Goal: Information Seeking & Learning: Check status

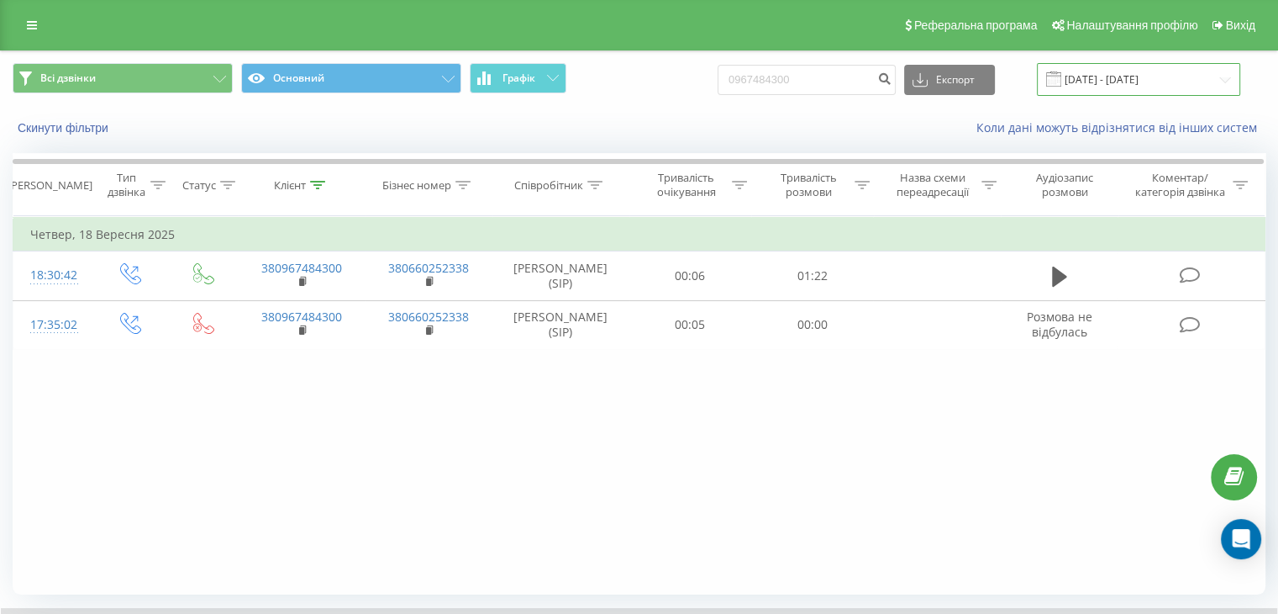
click at [1098, 73] on input "[DATE] - [DATE]" at bounding box center [1138, 79] width 203 height 33
drag, startPoint x: 840, startPoint y: 75, endPoint x: 733, endPoint y: 76, distance: 107.6
click at [733, 76] on div "Всі дзвінки Основний Графік 0967484300 Експорт .csv .xls .xlsx [DATE] - [DATE]" at bounding box center [639, 79] width 1253 height 33
click at [1123, 76] on input "[DATE] - [DATE]" at bounding box center [1138, 79] width 203 height 33
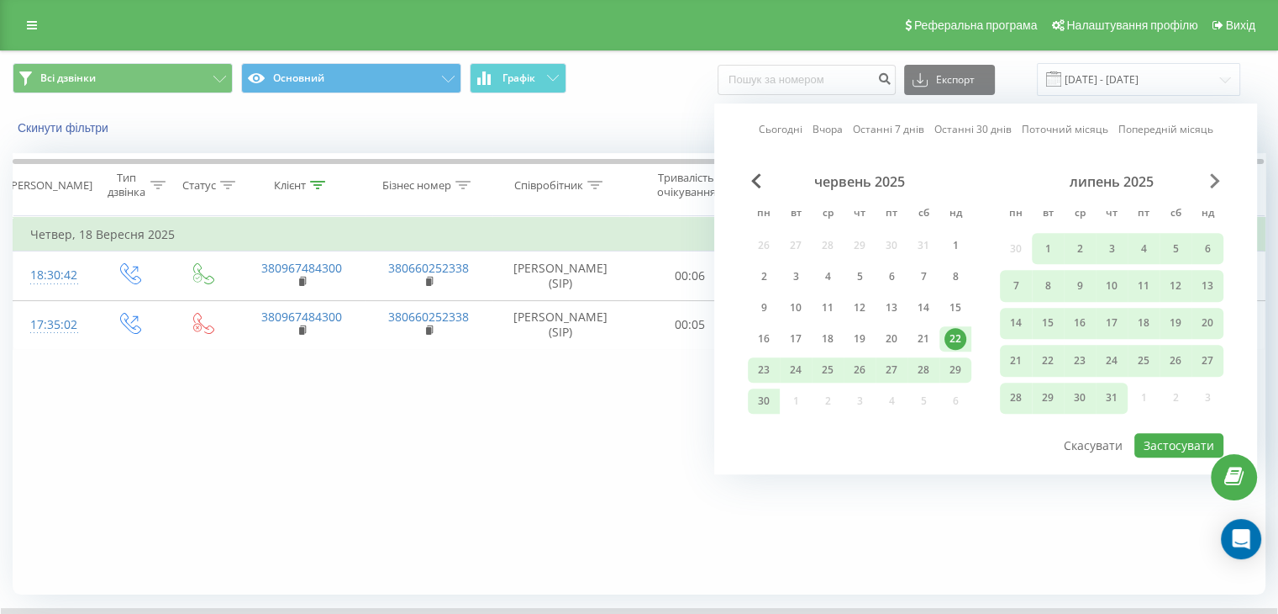
click at [1214, 182] on span "Next Month" at bounding box center [1215, 180] width 10 height 15
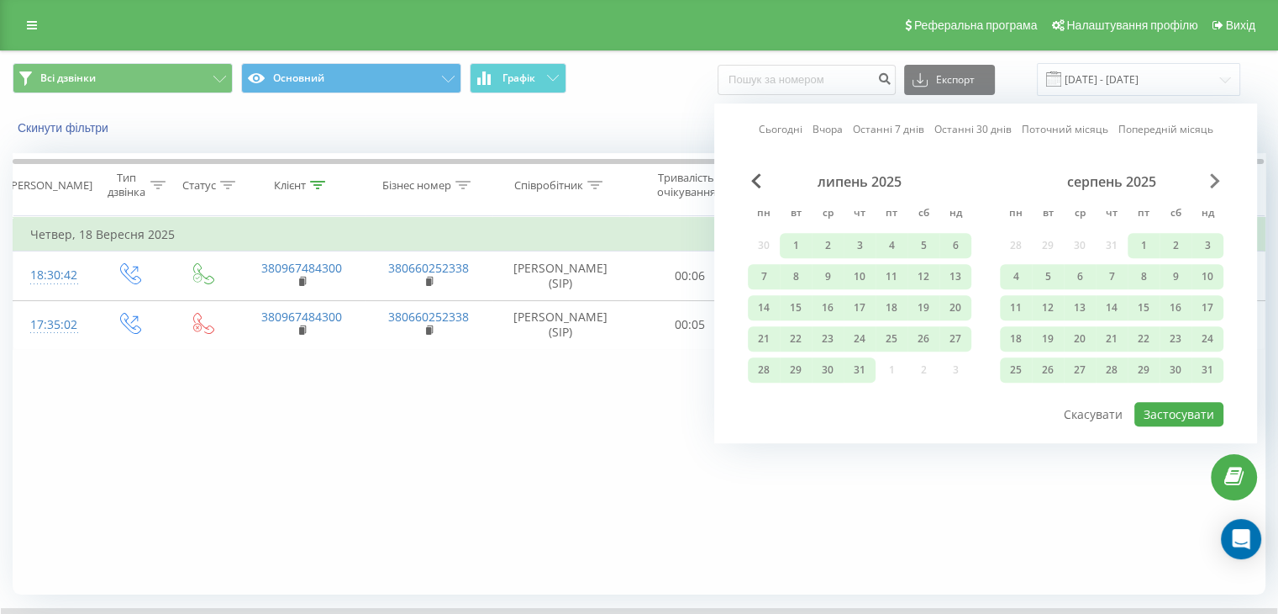
click at [1214, 182] on span "Next Month" at bounding box center [1215, 180] width 10 height 15
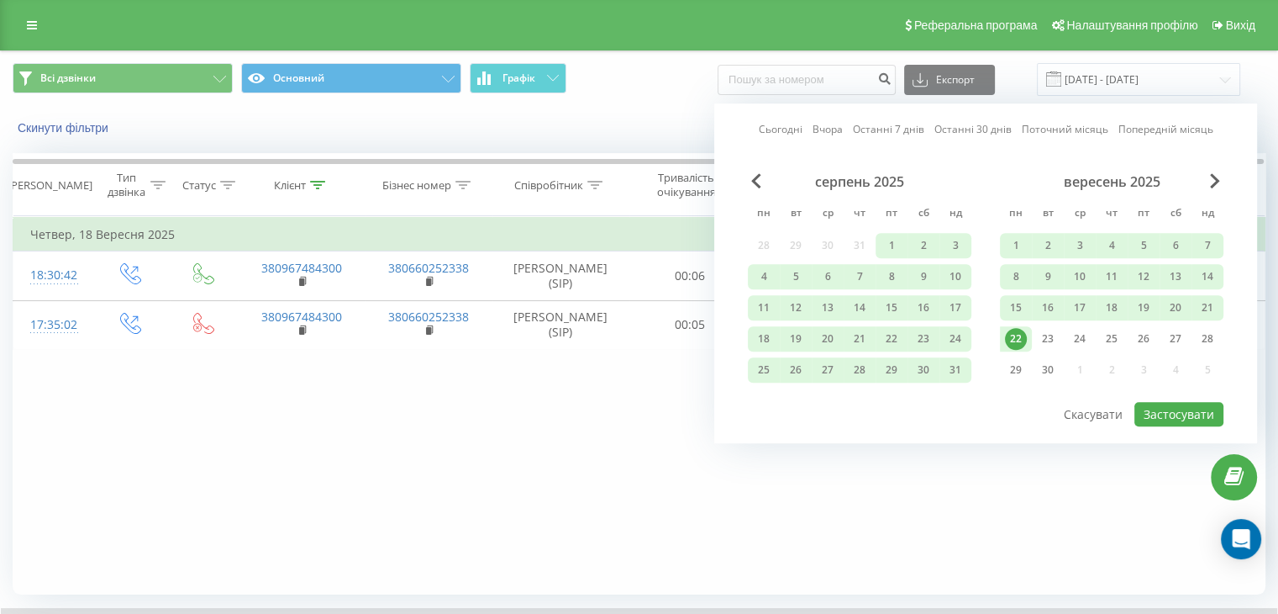
click at [1016, 330] on div "22" at bounding box center [1016, 339] width 22 height 22
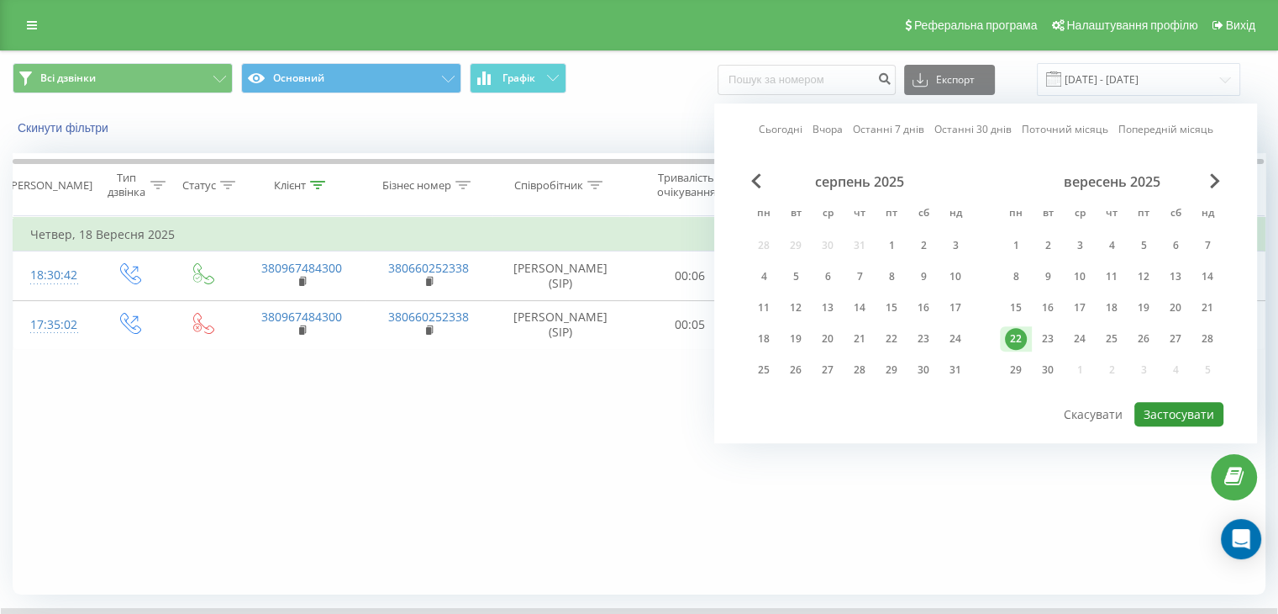
click at [1183, 412] on button "Застосувати" at bounding box center [1179, 414] width 89 height 24
type input "[DATE] - [DATE]"
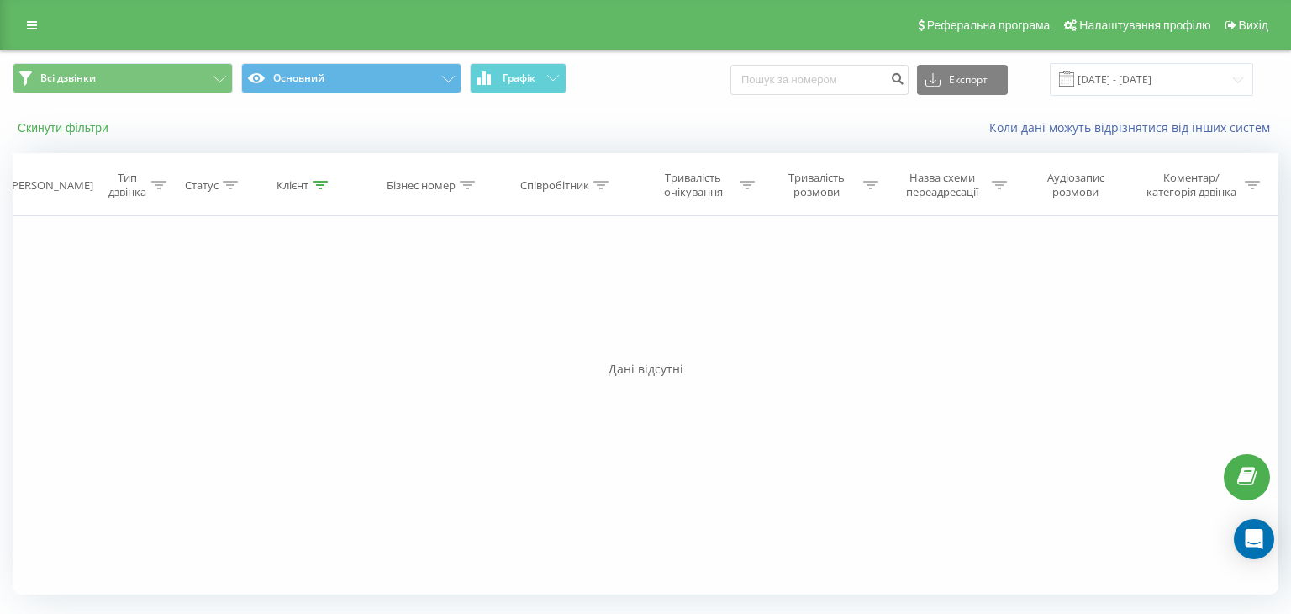
click at [91, 132] on button "Скинути фільтри" at bounding box center [65, 127] width 104 height 15
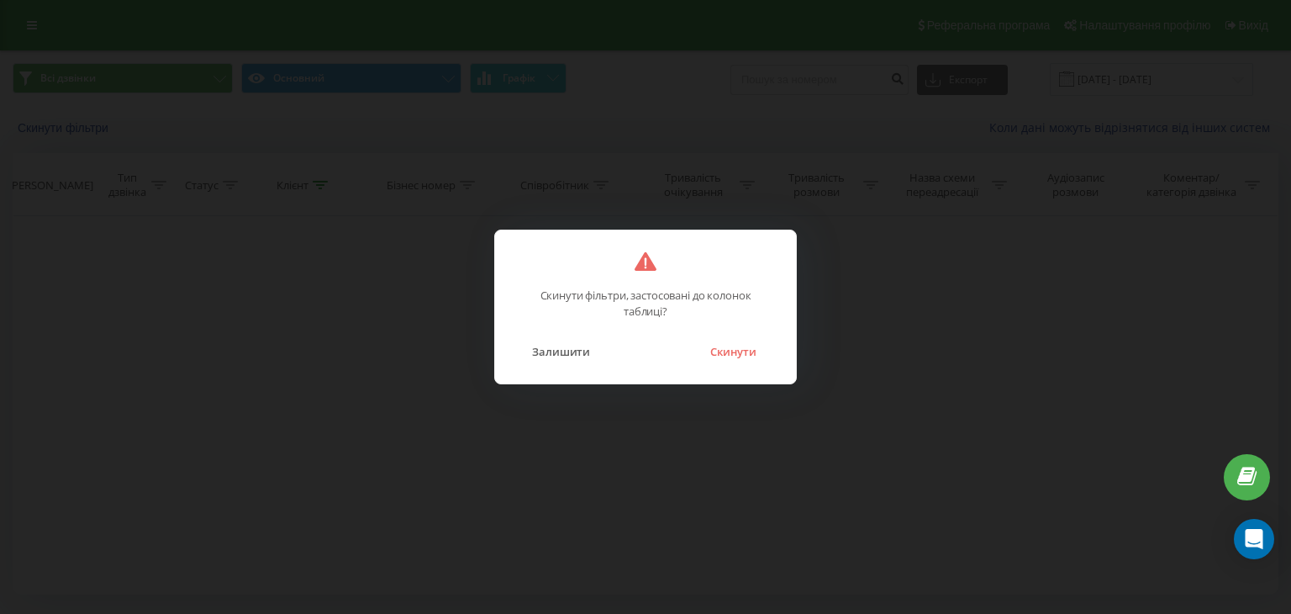
click at [761, 364] on div "Скинути фільтри, застосовані до колонок таблиці? Залишити Скинути" at bounding box center [645, 306] width 303 height 155
click at [741, 353] on button "Скинути" at bounding box center [733, 351] width 63 height 22
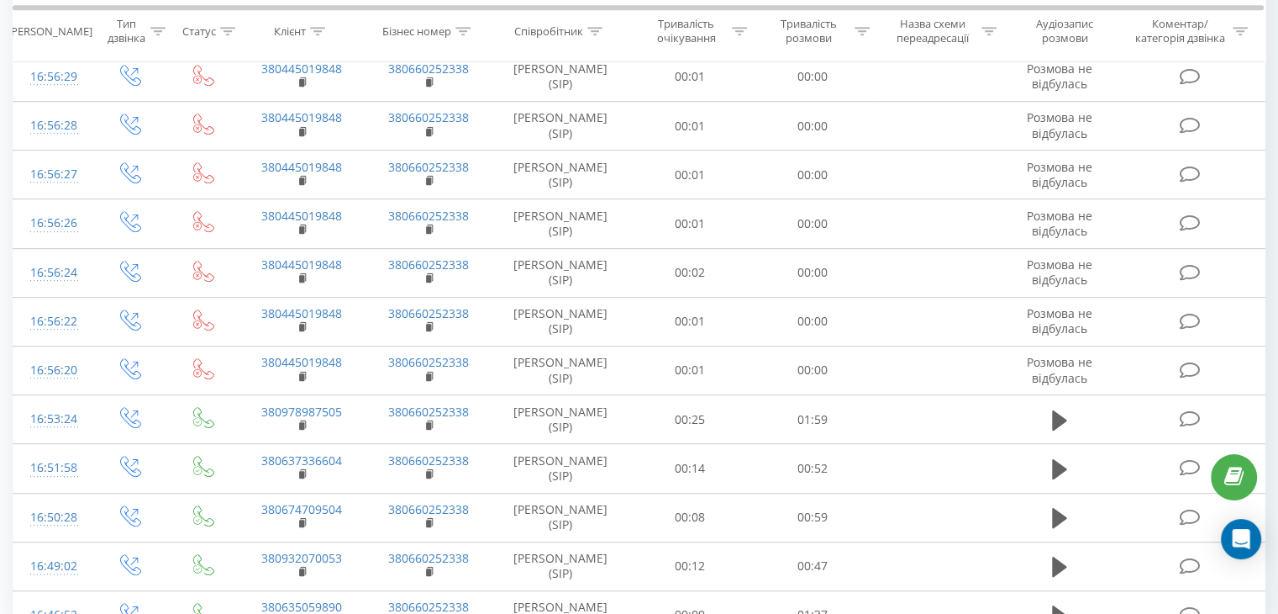
scroll to position [919, 0]
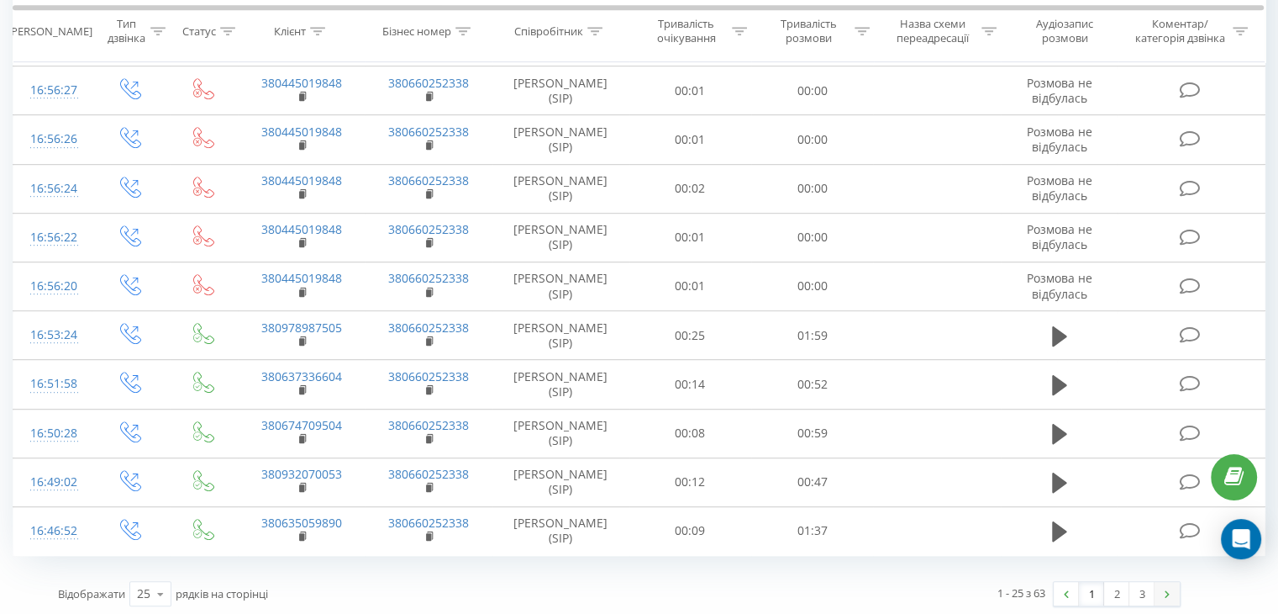
click at [1163, 582] on link at bounding box center [1167, 594] width 25 height 24
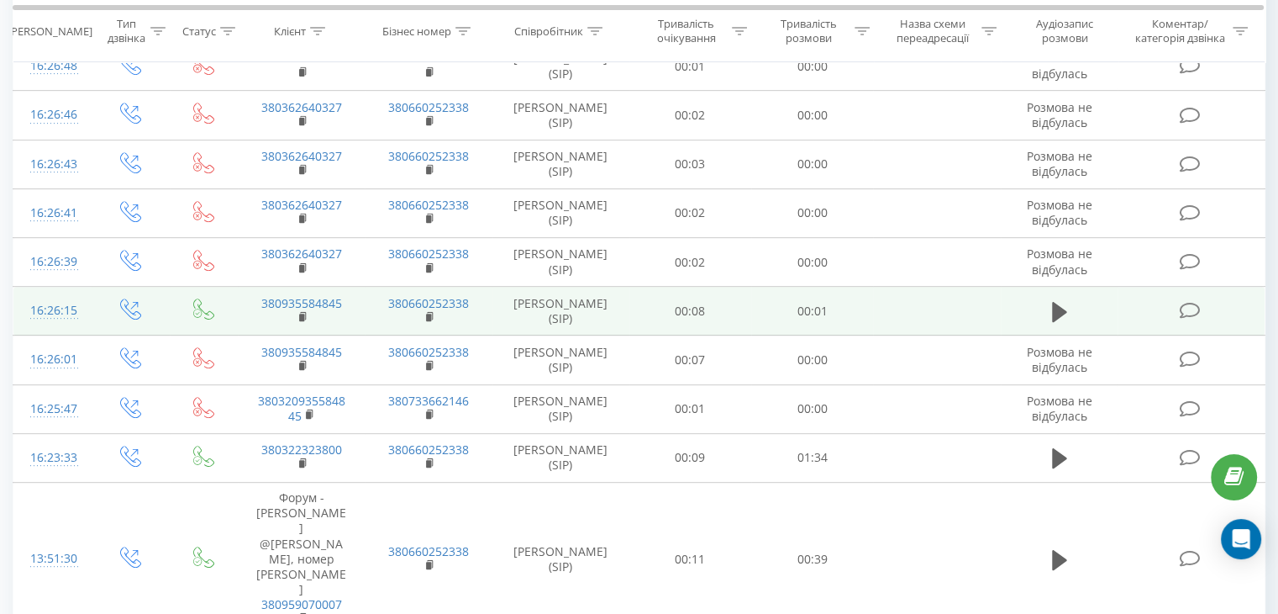
scroll to position [699, 0]
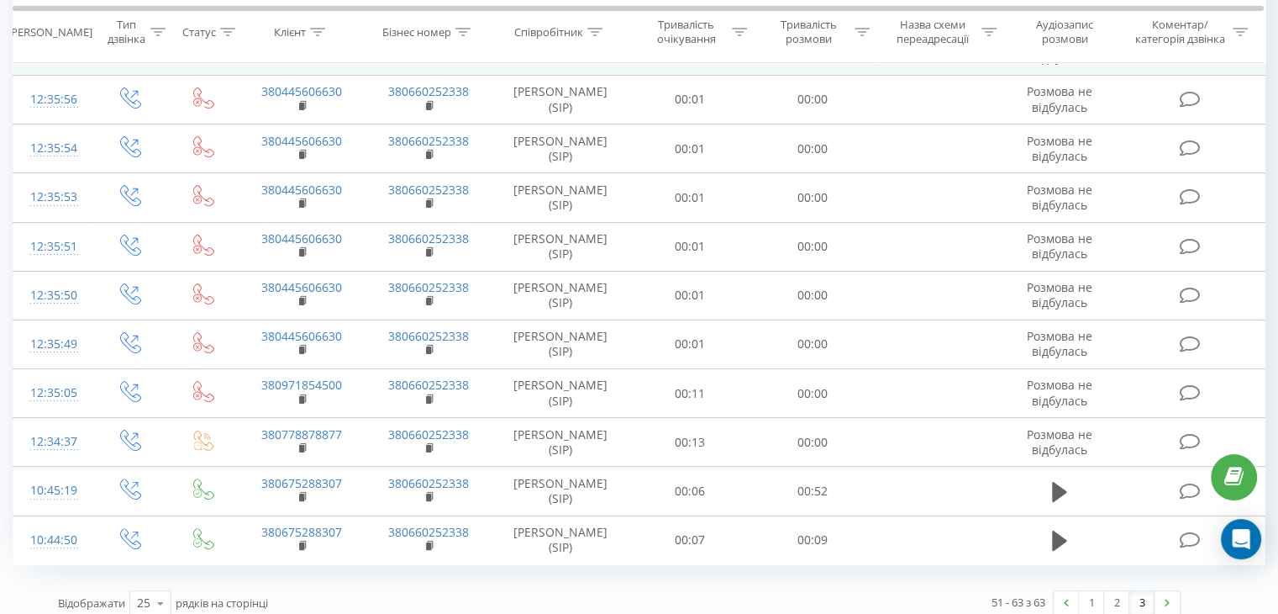
scroll to position [334, 0]
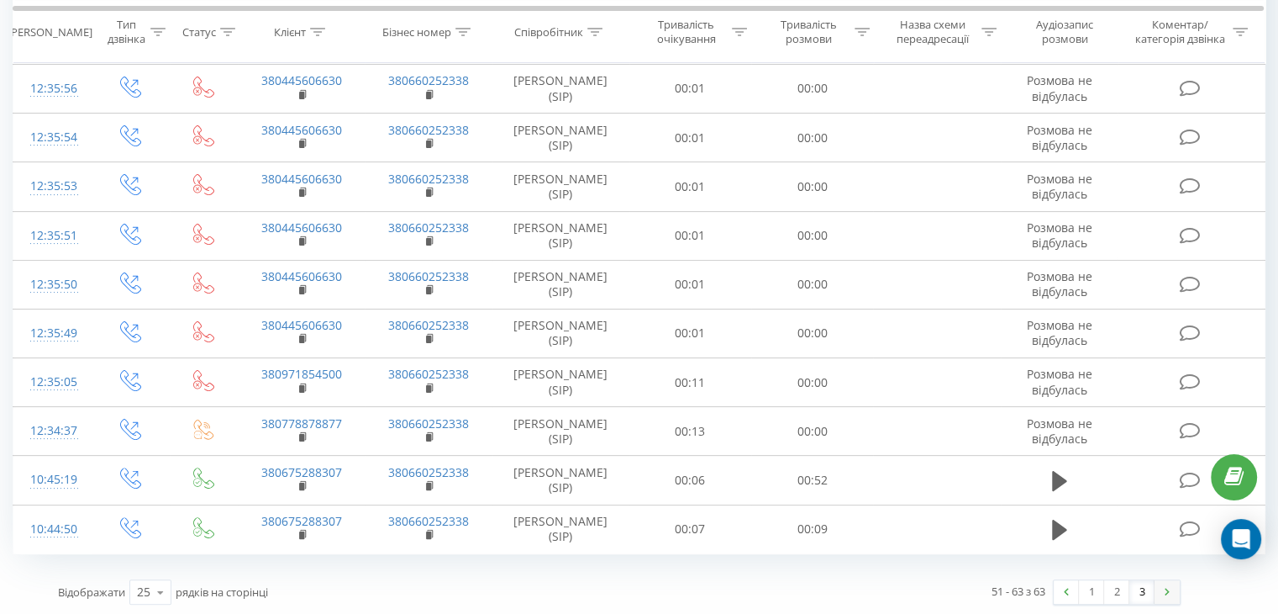
click at [1167, 580] on link at bounding box center [1167, 592] width 25 height 24
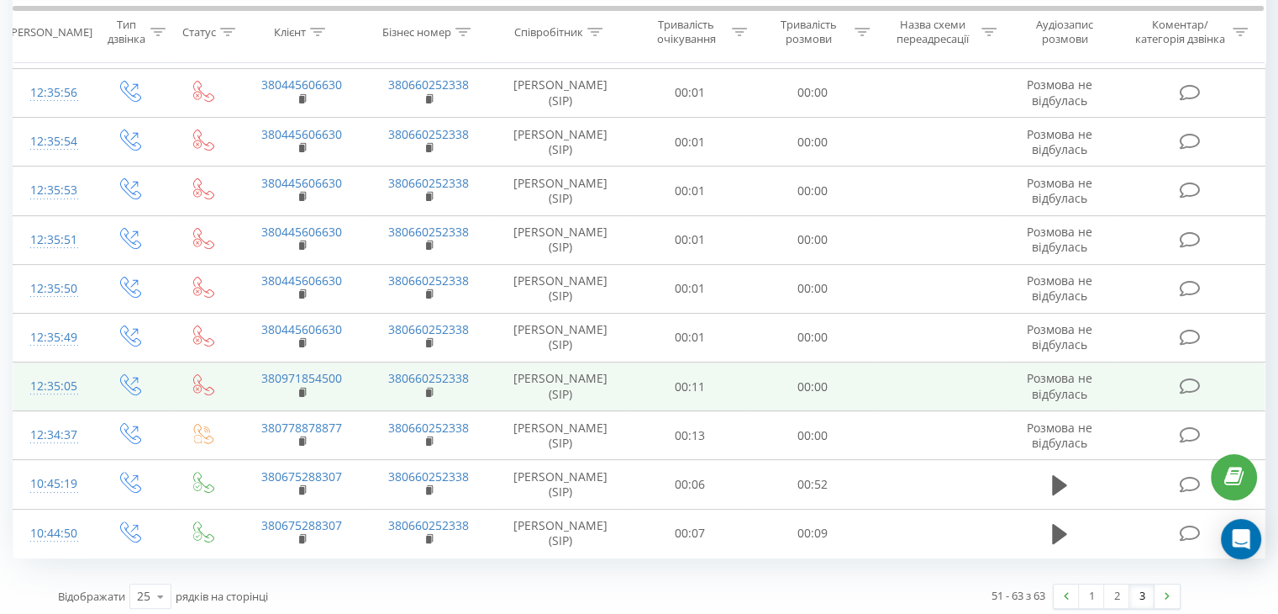
scroll to position [334, 0]
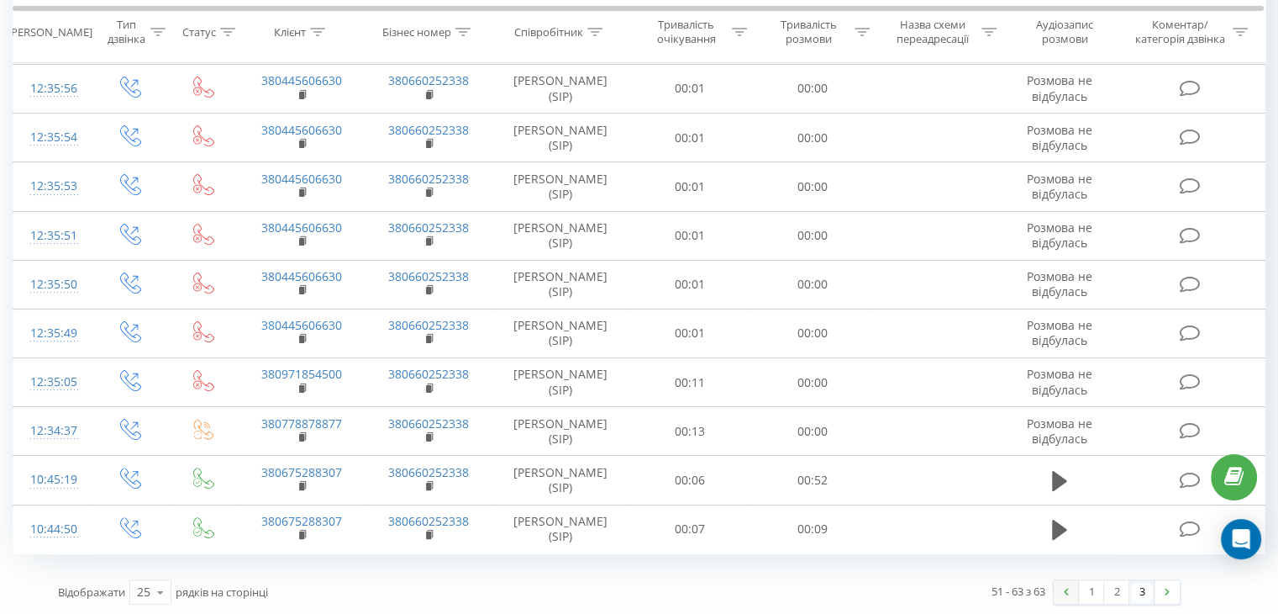
click at [1058, 588] on link at bounding box center [1066, 592] width 25 height 24
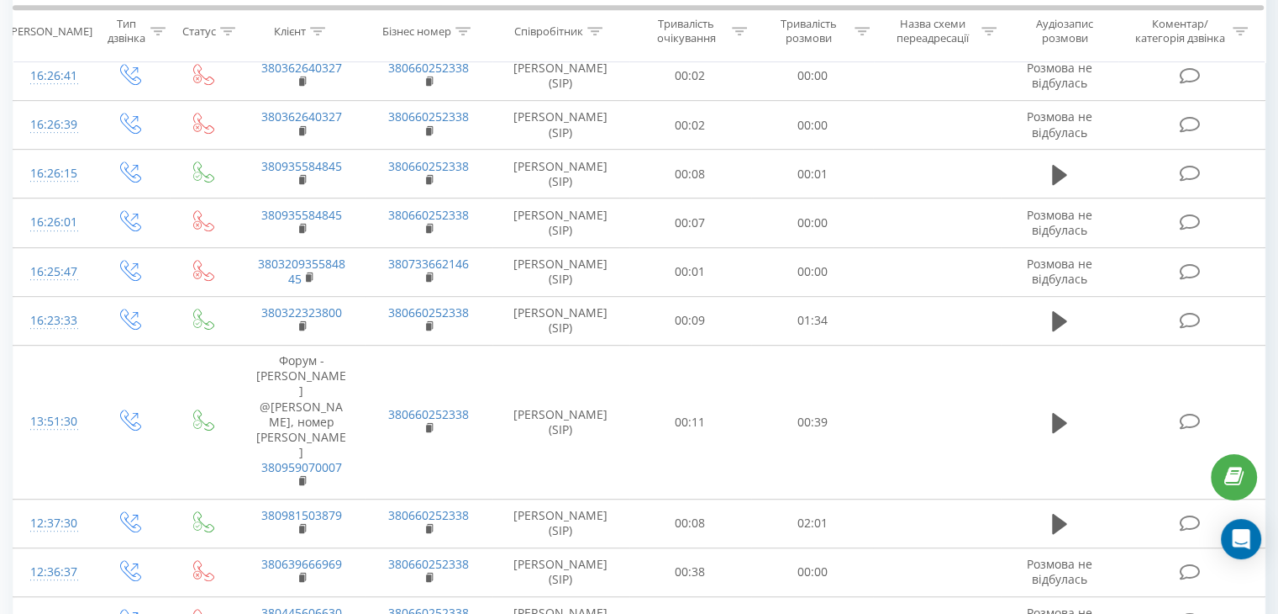
scroll to position [962, 0]
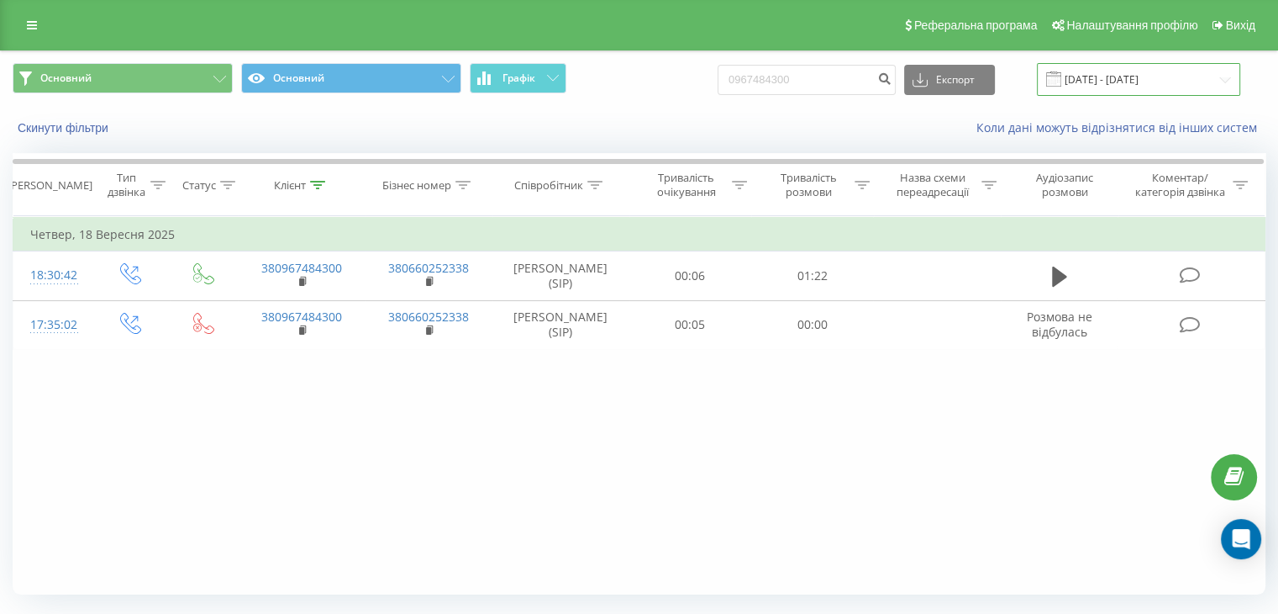
click at [1128, 76] on input "[DATE] - [DATE]" at bounding box center [1138, 79] width 203 height 33
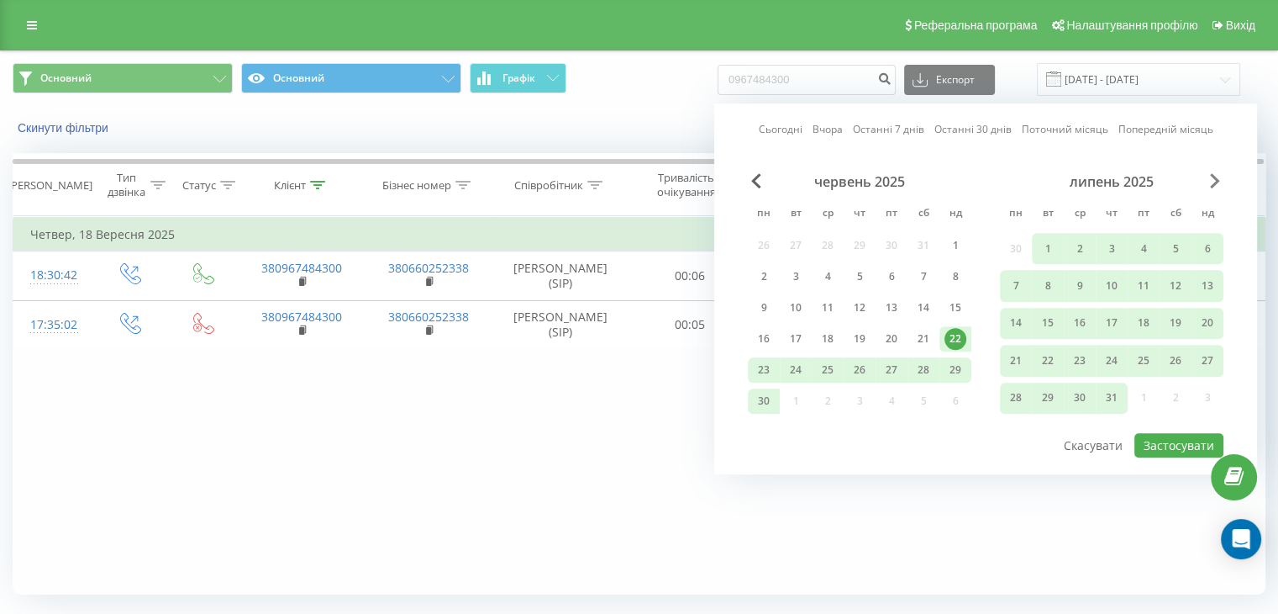
click at [1210, 179] on span "Next Month" at bounding box center [1215, 180] width 10 height 15
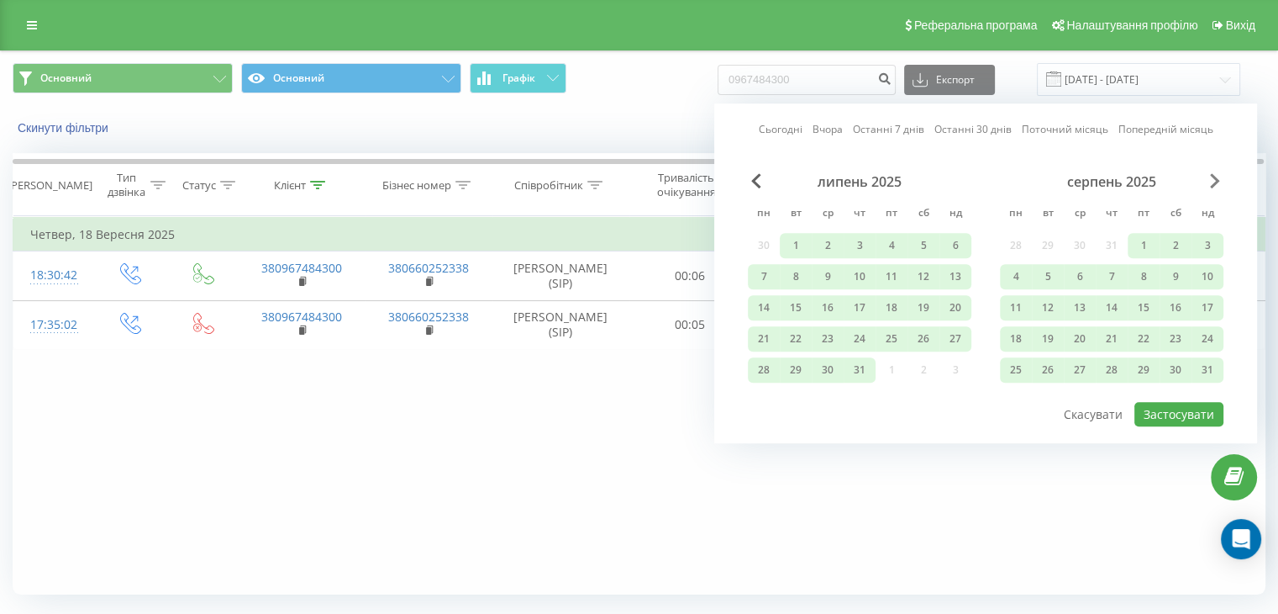
click at [1219, 176] on span "Next Month" at bounding box center [1215, 180] width 10 height 15
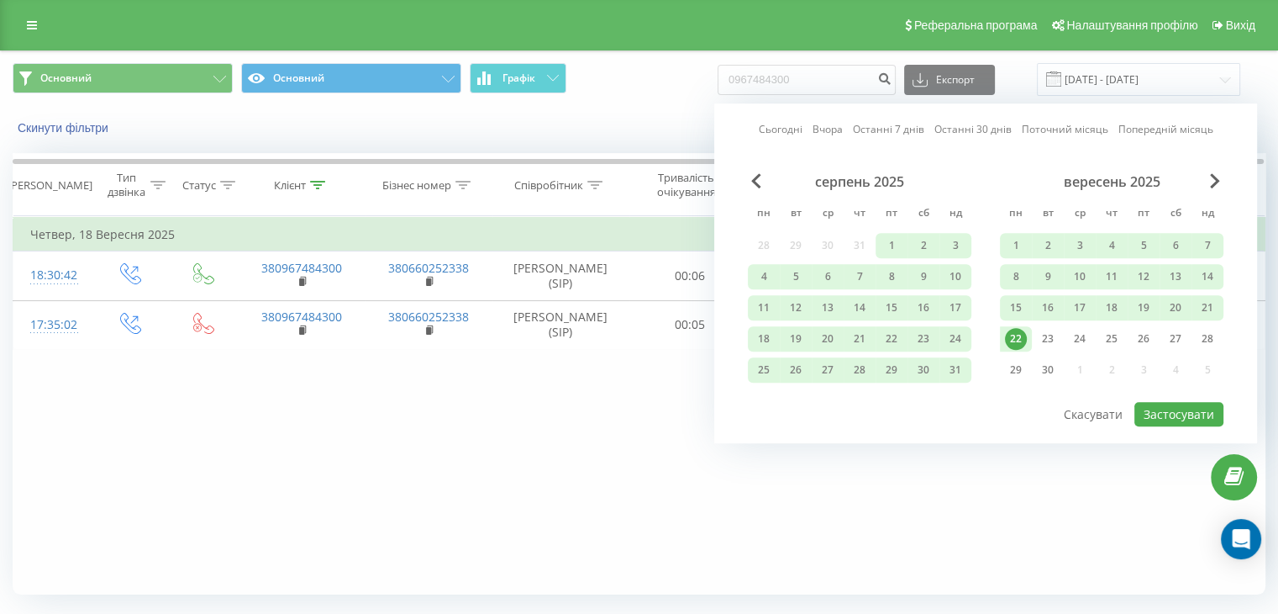
click at [1022, 334] on div "22" at bounding box center [1016, 339] width 22 height 22
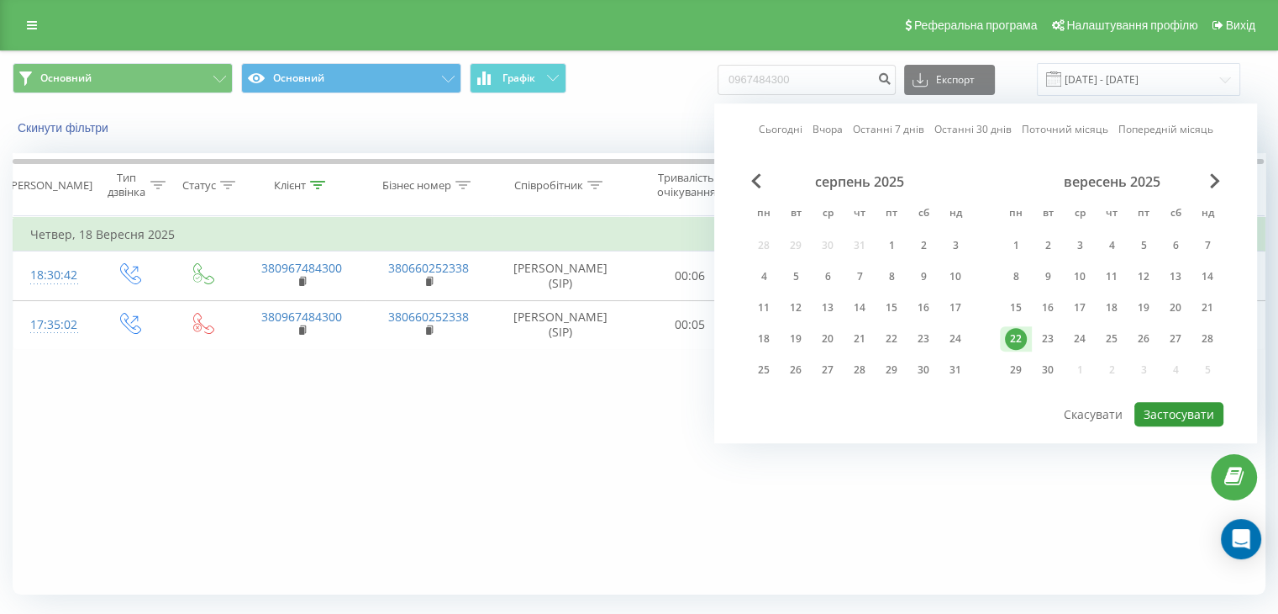
click at [1177, 408] on button "Застосувати" at bounding box center [1179, 414] width 89 height 24
type input "[DATE] - [DATE]"
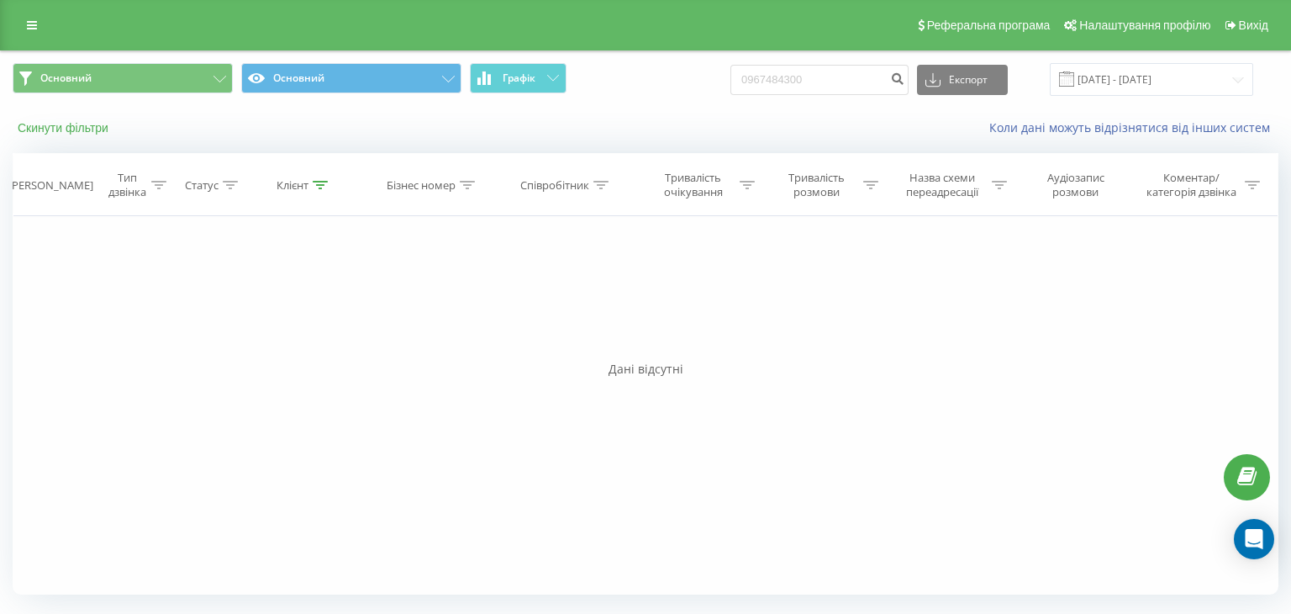
click at [87, 130] on button "Скинути фільтри" at bounding box center [65, 127] width 104 height 15
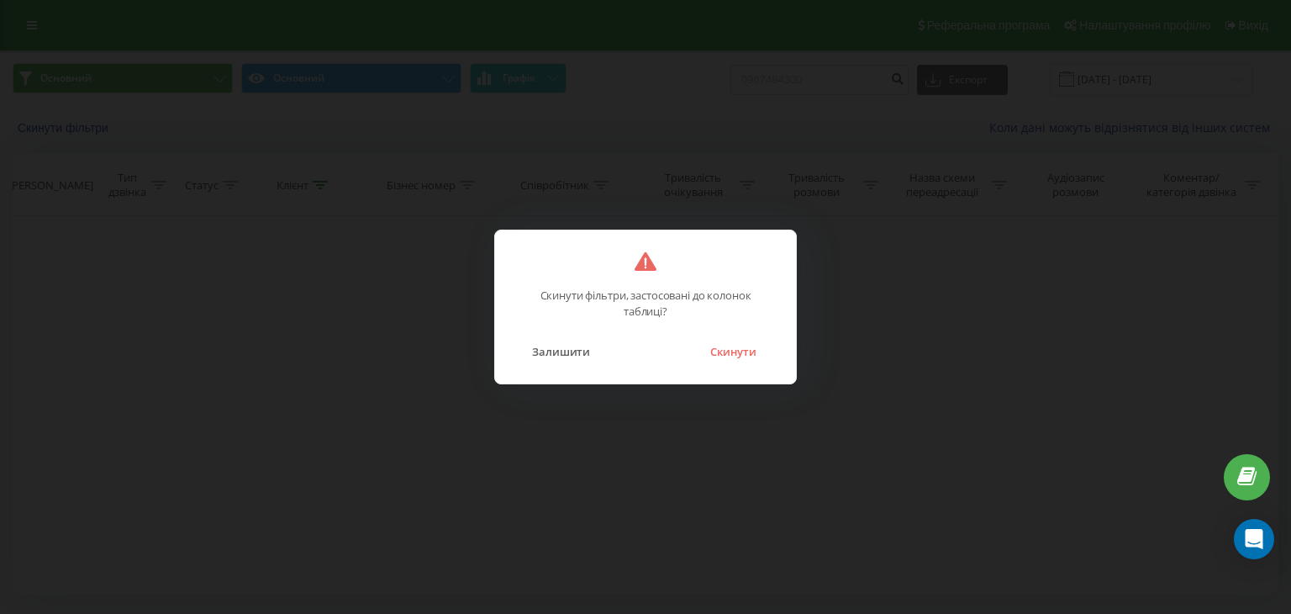
click at [750, 356] on button "Скинути" at bounding box center [733, 351] width 63 height 22
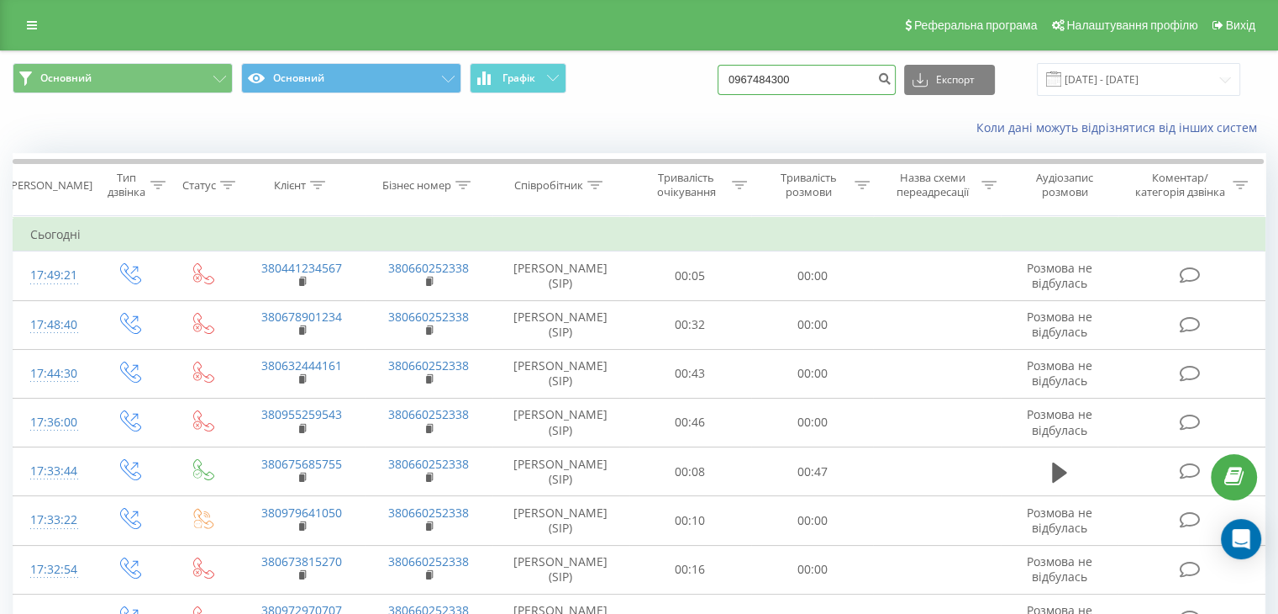
drag, startPoint x: 824, startPoint y: 82, endPoint x: 741, endPoint y: 81, distance: 82.4
click at [741, 81] on input "0967484300" at bounding box center [807, 80] width 178 height 30
click at [815, 126] on div "Коли дані можуть відрізнятися вiд інших систем" at bounding box center [879, 127] width 798 height 17
click at [681, 122] on div "Коли дані можуть відрізнятися вiд інших систем" at bounding box center [879, 127] width 798 height 17
